Goal: Transaction & Acquisition: Purchase product/service

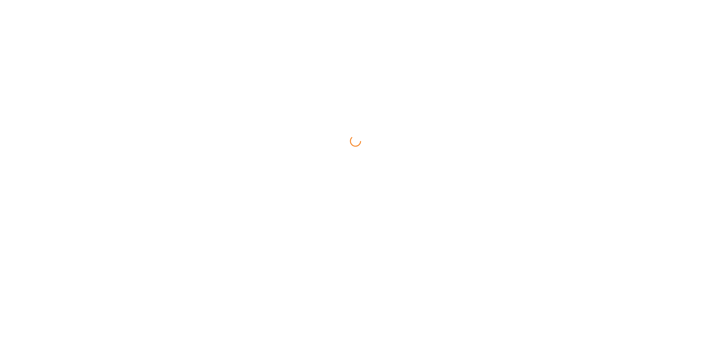
click at [205, 0] on html at bounding box center [355, 0] width 711 height 0
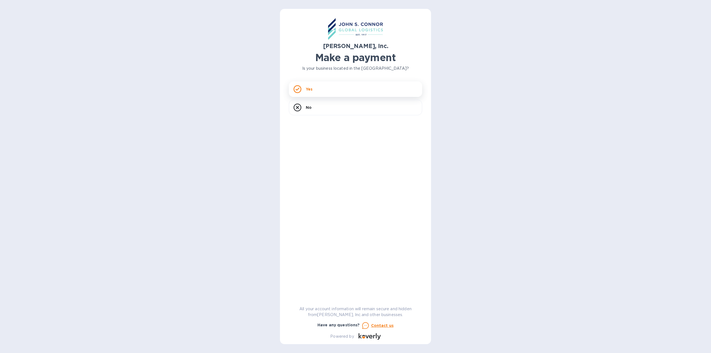
click at [335, 92] on div "Yes" at bounding box center [355, 89] width 133 height 16
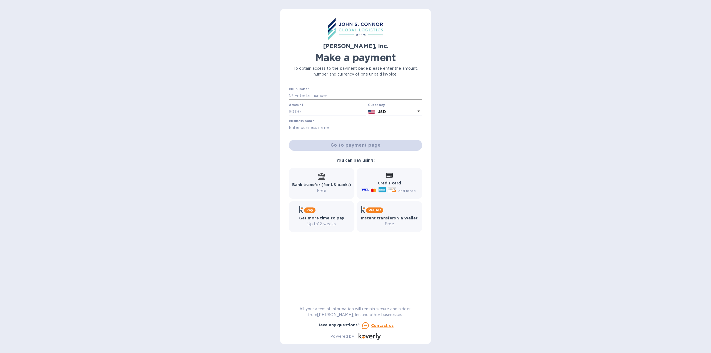
click at [326, 97] on input "text" at bounding box center [357, 96] width 129 height 8
paste input "S25BENI06353"
type input "S25BENI06353"
click at [308, 109] on input "text" at bounding box center [329, 112] width 74 height 8
type input "35,000"
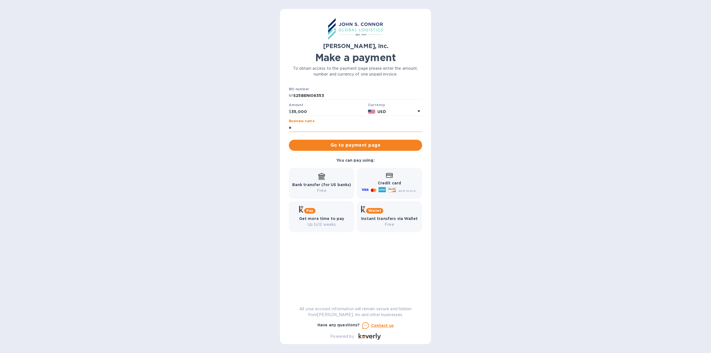
type input "Endpoint Sourcing, LLC"
click at [353, 146] on span "Go to payment page" at bounding box center [355, 145] width 124 height 7
